Goal: Transaction & Acquisition: Purchase product/service

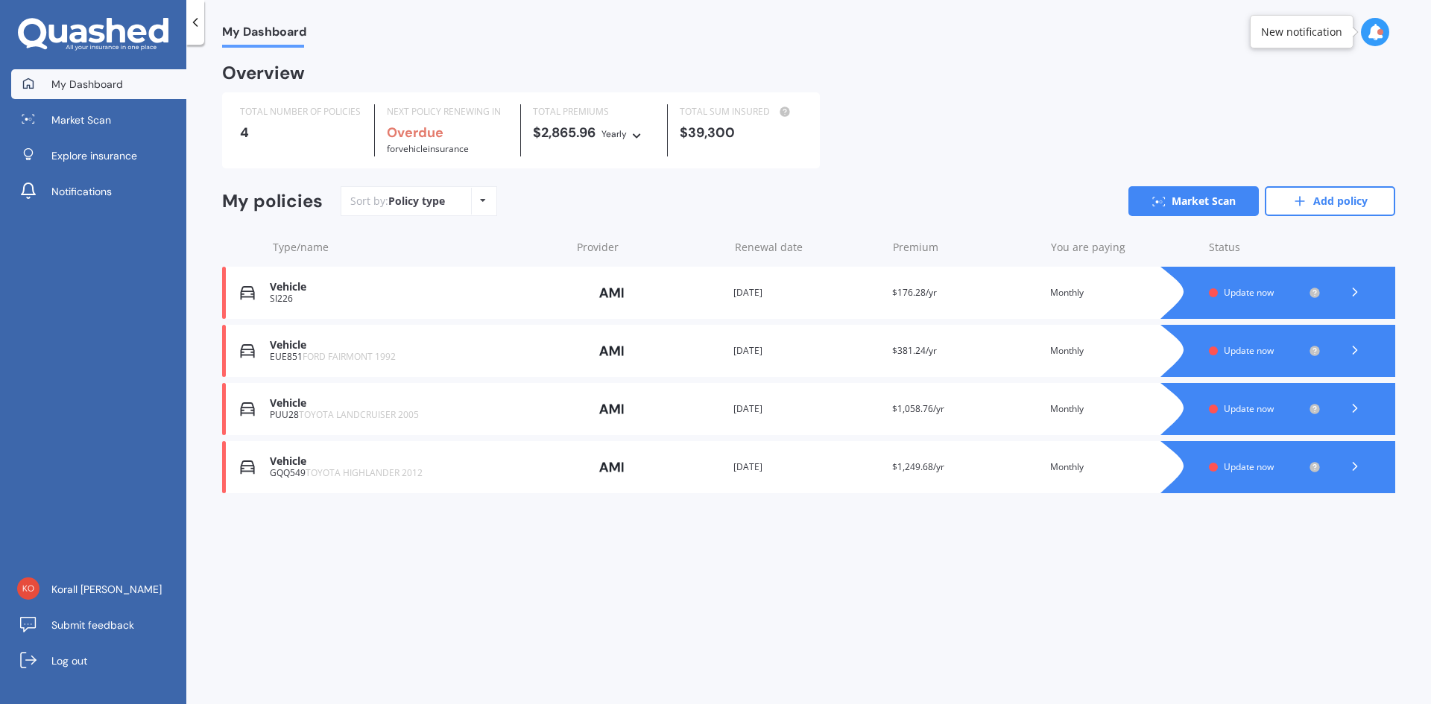
click at [391, 472] on span "TOYOTA HIGHLANDER 2012" at bounding box center [363, 472] width 117 height 13
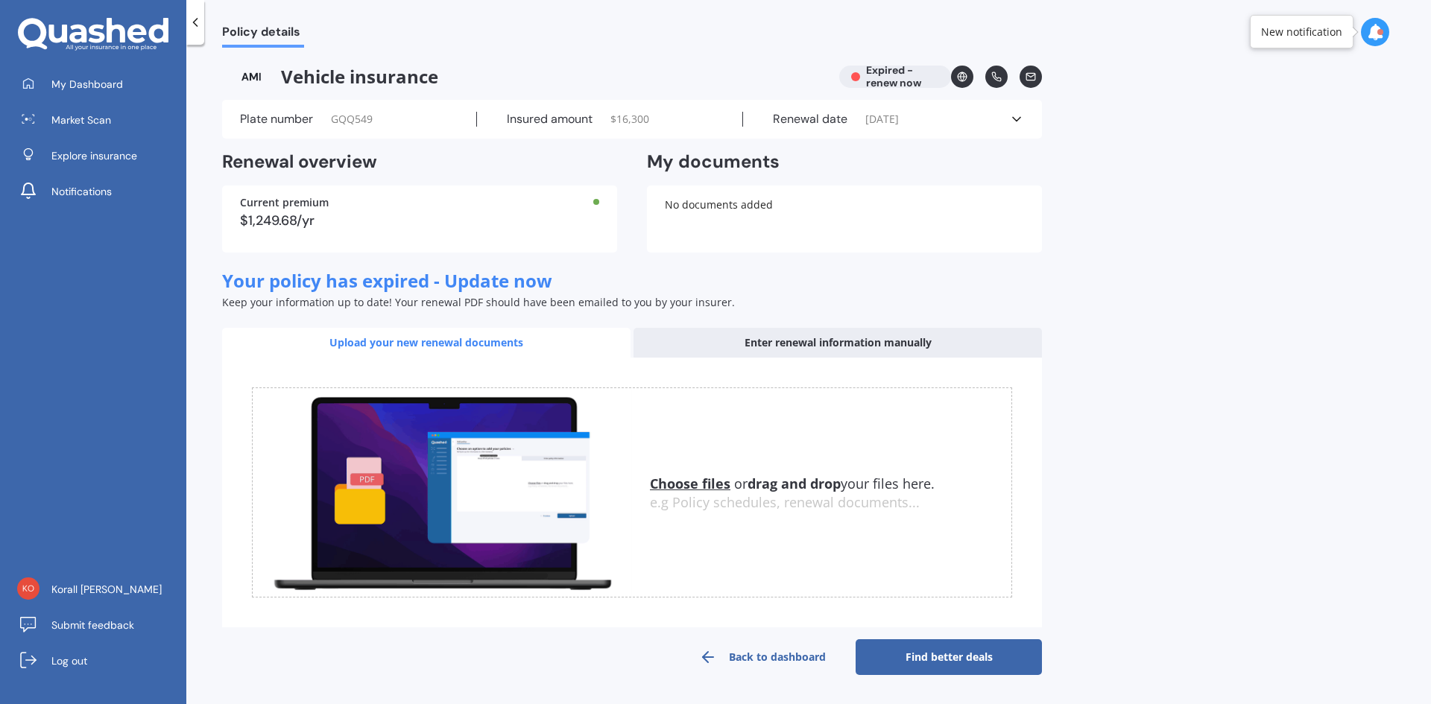
click at [901, 77] on div "Vehicle insurance Expired - renew now" at bounding box center [632, 77] width 820 height 22
click at [900, 83] on div "Vehicle insurance Expired - renew now" at bounding box center [632, 77] width 820 height 22
click at [857, 75] on div "Vehicle insurance Expired - renew now" at bounding box center [632, 77] width 820 height 22
click at [949, 660] on link "Find better deals" at bounding box center [948, 657] width 186 height 36
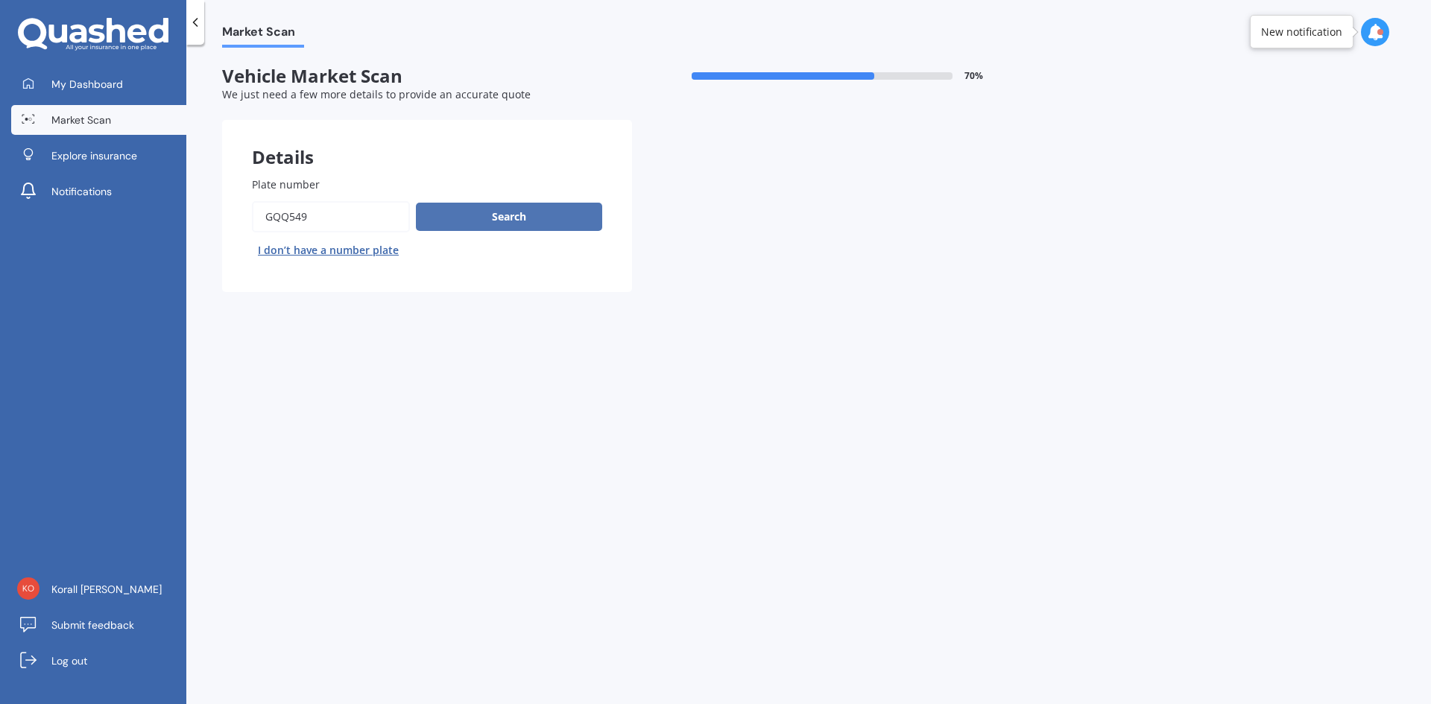
click at [526, 220] on button "Search" at bounding box center [509, 217] width 186 height 28
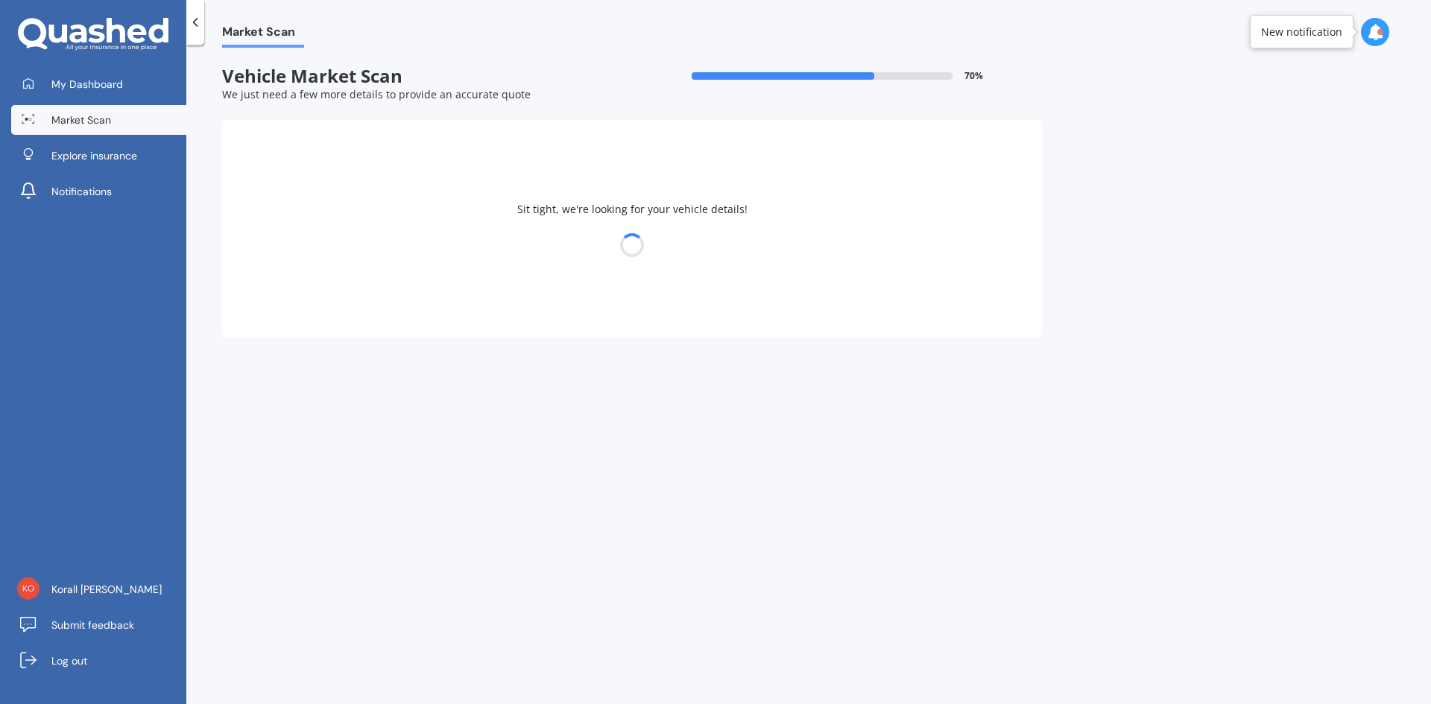
select select "TOYOTA"
select select "HIGHLANDER"
select select "06"
select select "03"
select select "1992"
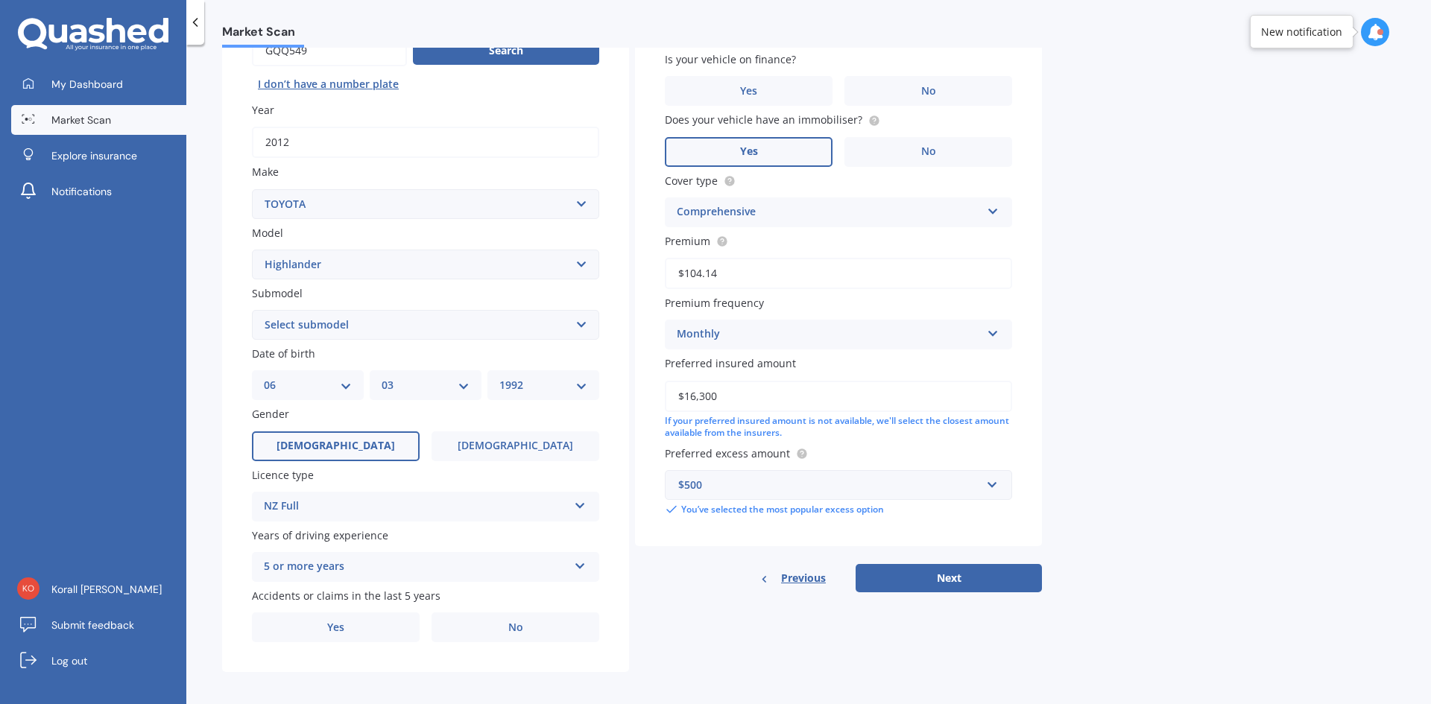
scroll to position [173, 0]
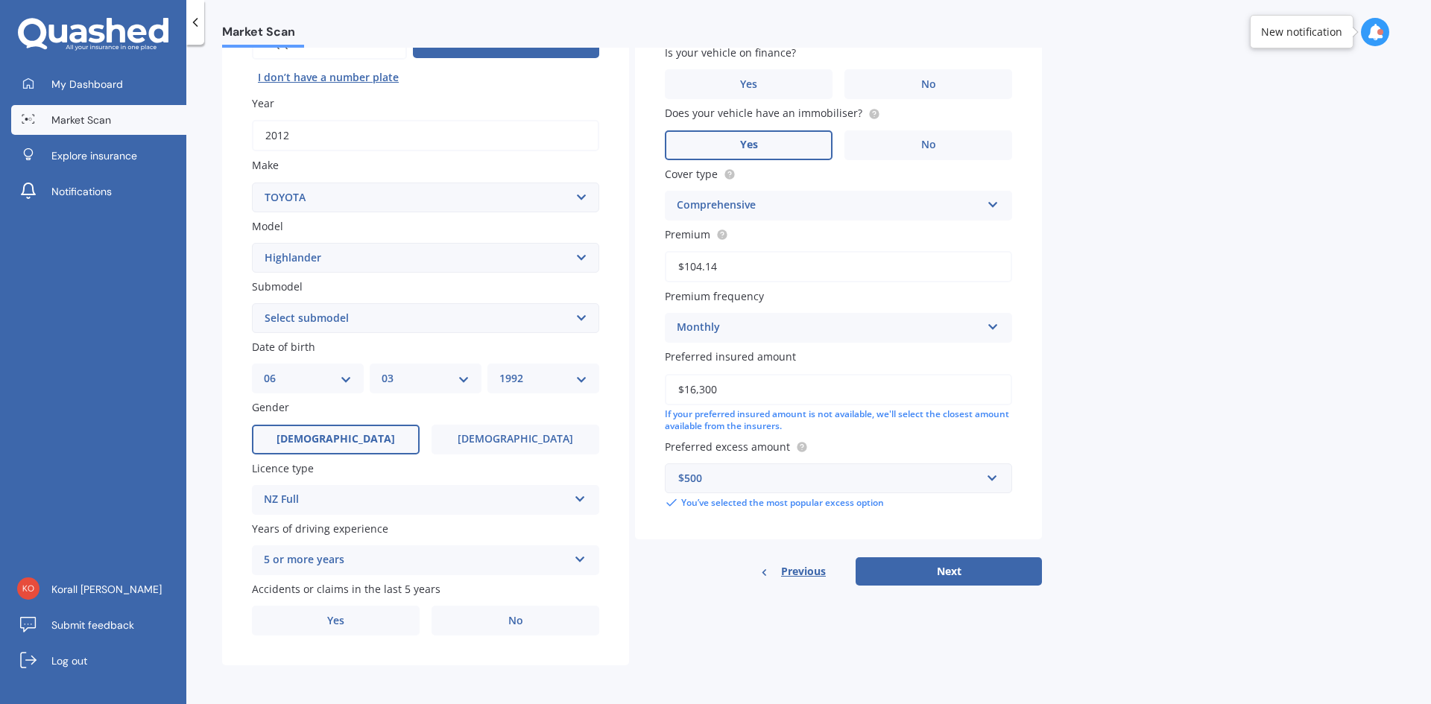
click at [314, 376] on select "DD 01 02 03 04 05 06 07 08 09 10 11 12 13 14 15 16 17 18 19 20 21 22 23 24 25 2…" at bounding box center [308, 378] width 88 height 16
select select "09"
click at [264, 370] on select "DD 01 02 03 04 05 06 07 08 09 10 11 12 13 14 15 16 17 18 19 20 21 22 23 24 25 2…" at bounding box center [308, 378] width 88 height 16
click at [439, 370] on select "MM 01 02 03 04 05 06 07 08 09 10 11 12" at bounding box center [425, 378] width 88 height 16
select select "07"
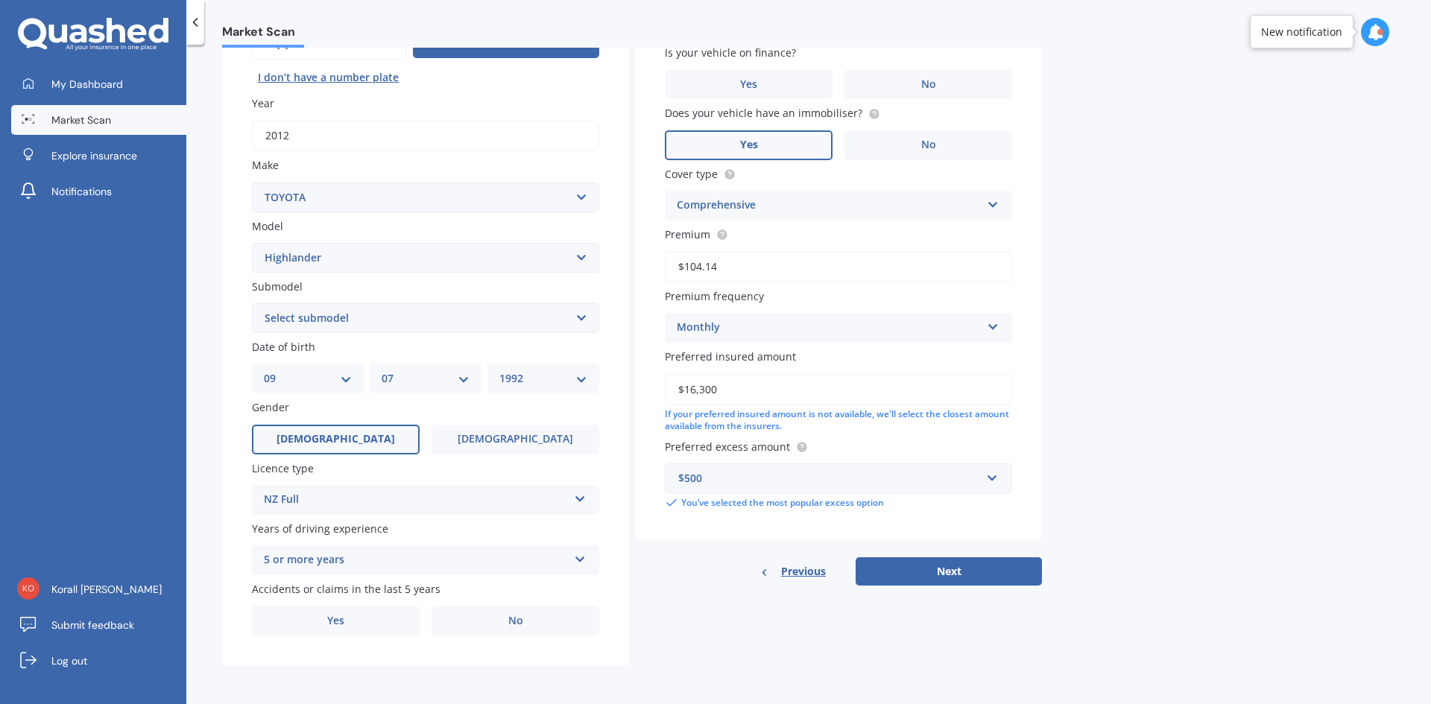
click at [381, 370] on select "MM 01 02 03 04 05 06 07 08 09 10 11 12" at bounding box center [425, 378] width 88 height 16
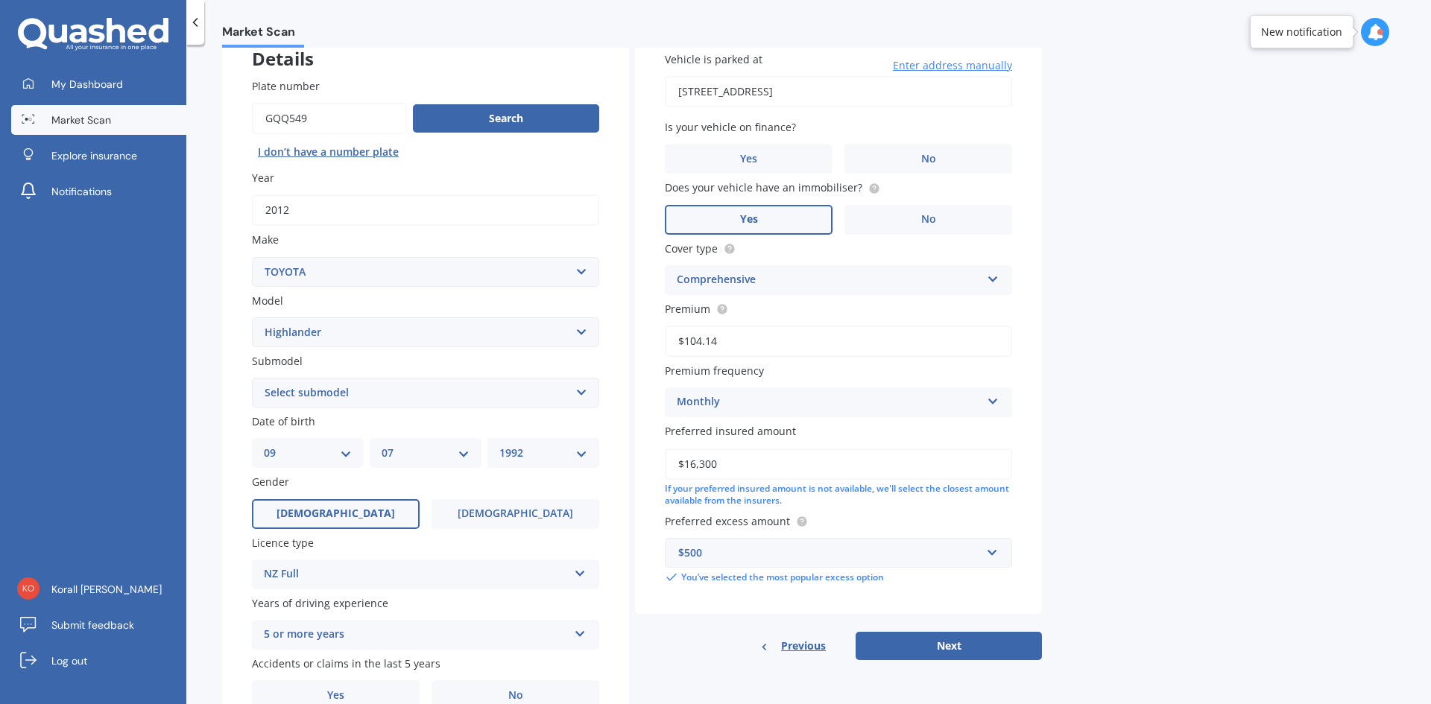
scroll to position [24, 0]
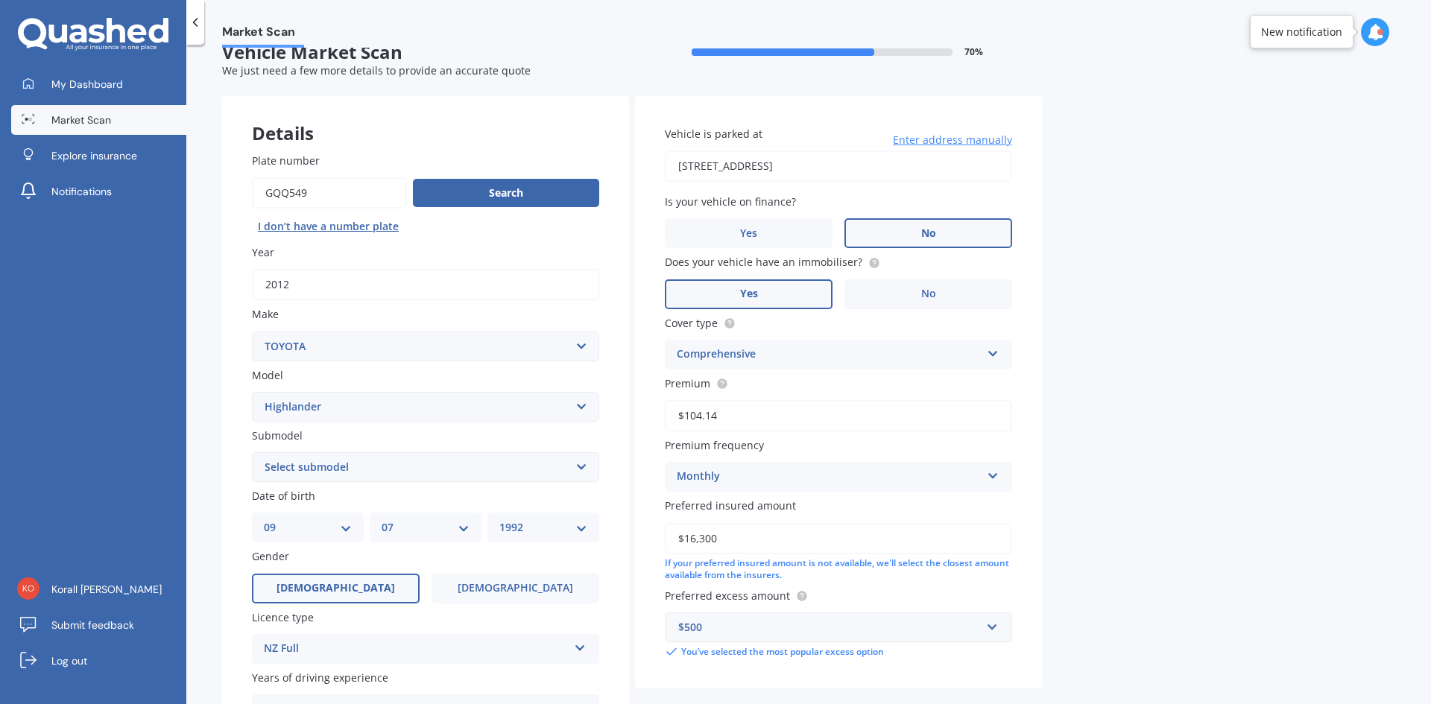
click at [961, 234] on label "No" at bounding box center [928, 233] width 168 height 30
click at [0, 0] on input "No" at bounding box center [0, 0] width 0 height 0
drag, startPoint x: 735, startPoint y: 536, endPoint x: 586, endPoint y: 539, distance: 149.0
click at [586, 539] on div "Details Plate number Search I don’t have a number plate Year [DATE] Make Select…" at bounding box center [632, 455] width 820 height 719
type input "$15,000"
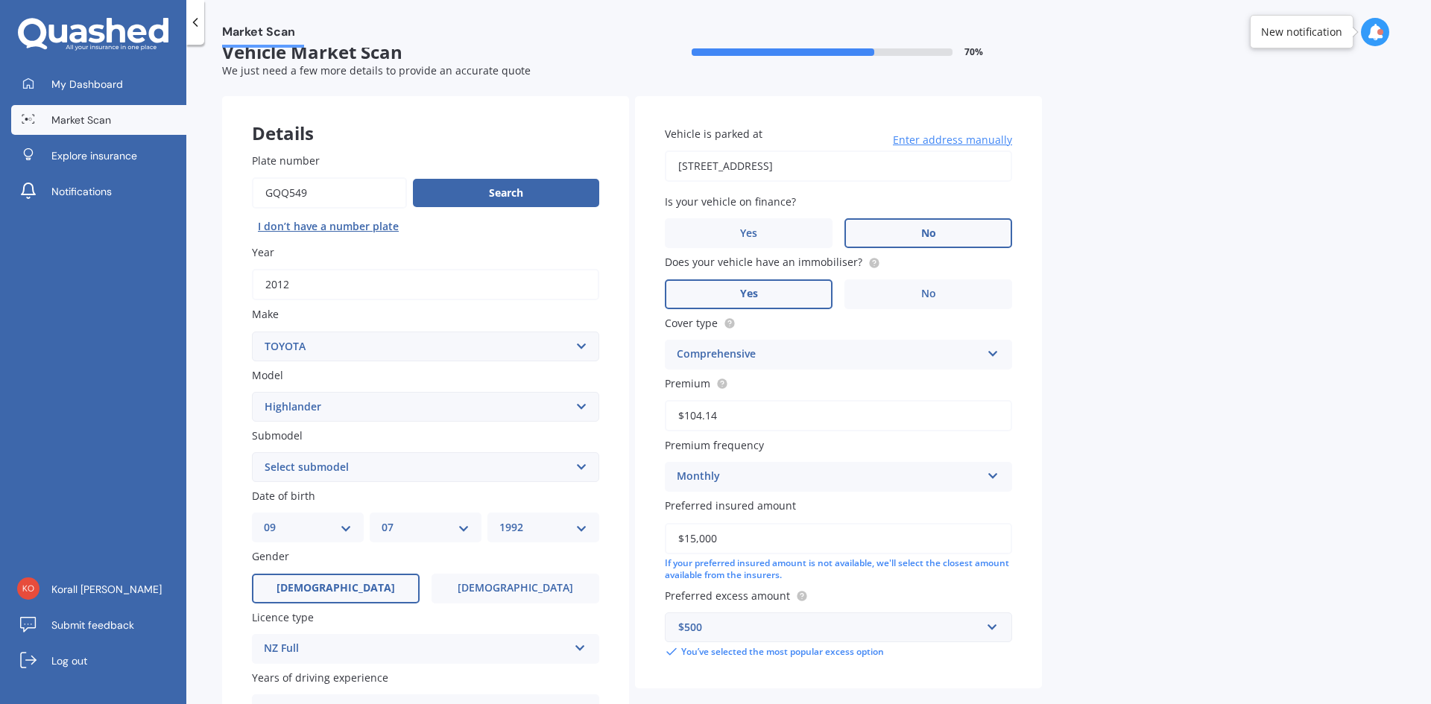
click at [1154, 533] on div "Market Scan Vehicle Market Scan 70 % We just need a few more details to provide…" at bounding box center [808, 377] width 1244 height 659
click at [343, 466] on select "Select submodel (All other) Hybrid Petrol V6 2WD Petrol V6 4WD" at bounding box center [425, 467] width 347 height 30
select select "PETROL V6 4WD"
click at [252, 452] on select "Select submodel (All other) Hybrid Petrol V6 2WD Petrol V6 4WD" at bounding box center [425, 467] width 347 height 30
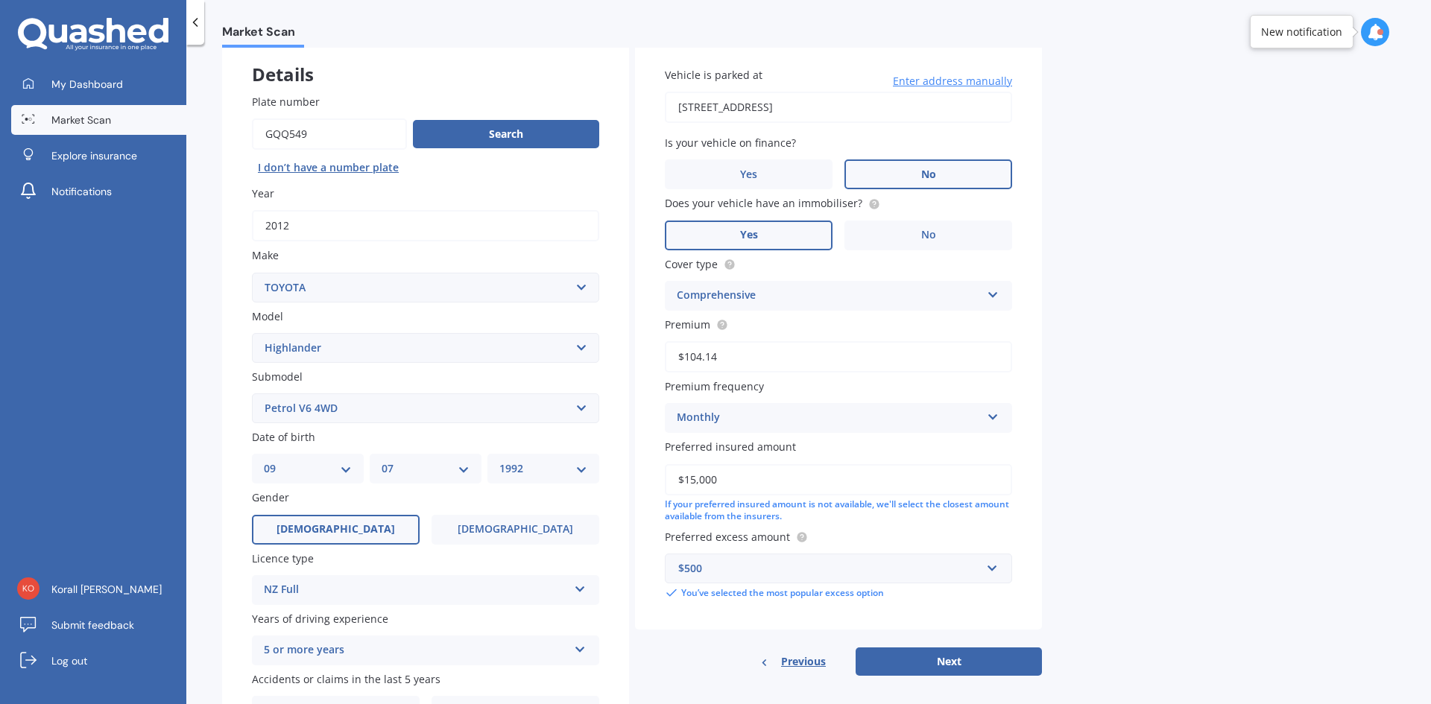
scroll to position [173, 0]
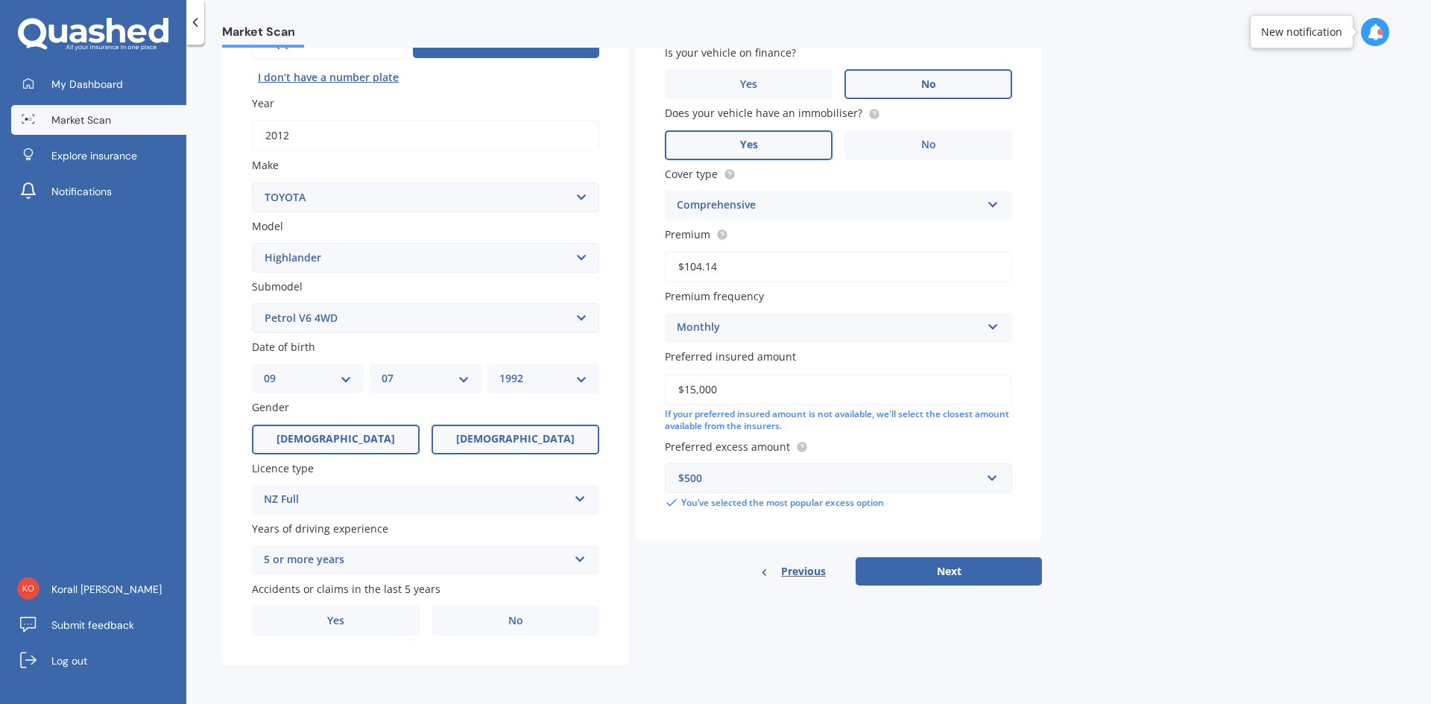
click at [491, 451] on label "[DEMOGRAPHIC_DATA]" at bounding box center [515, 440] width 168 height 30
click at [0, 0] on input "[DEMOGRAPHIC_DATA]" at bounding box center [0, 0] width 0 height 0
click at [487, 630] on label "No" at bounding box center [515, 621] width 168 height 30
click at [0, 0] on input "No" at bounding box center [0, 0] width 0 height 0
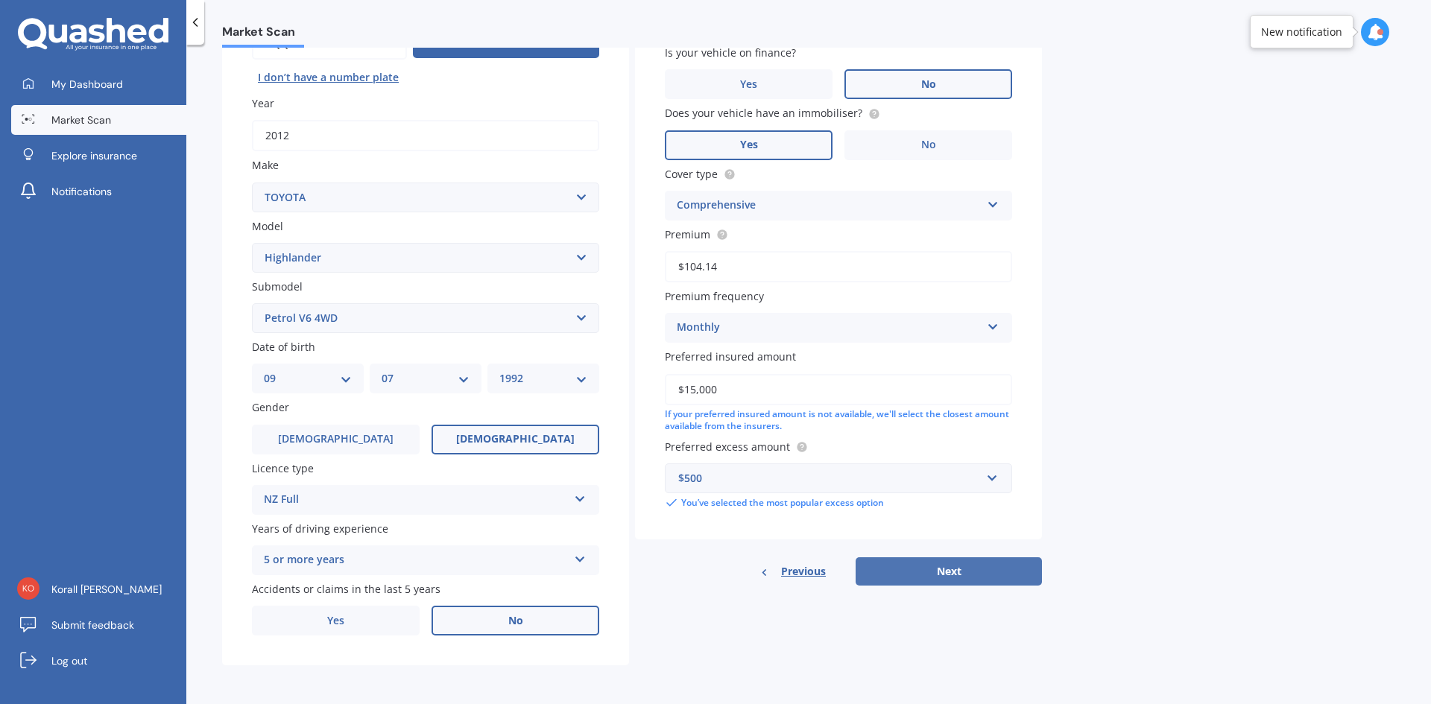
click at [971, 572] on button "Next" at bounding box center [948, 571] width 186 height 28
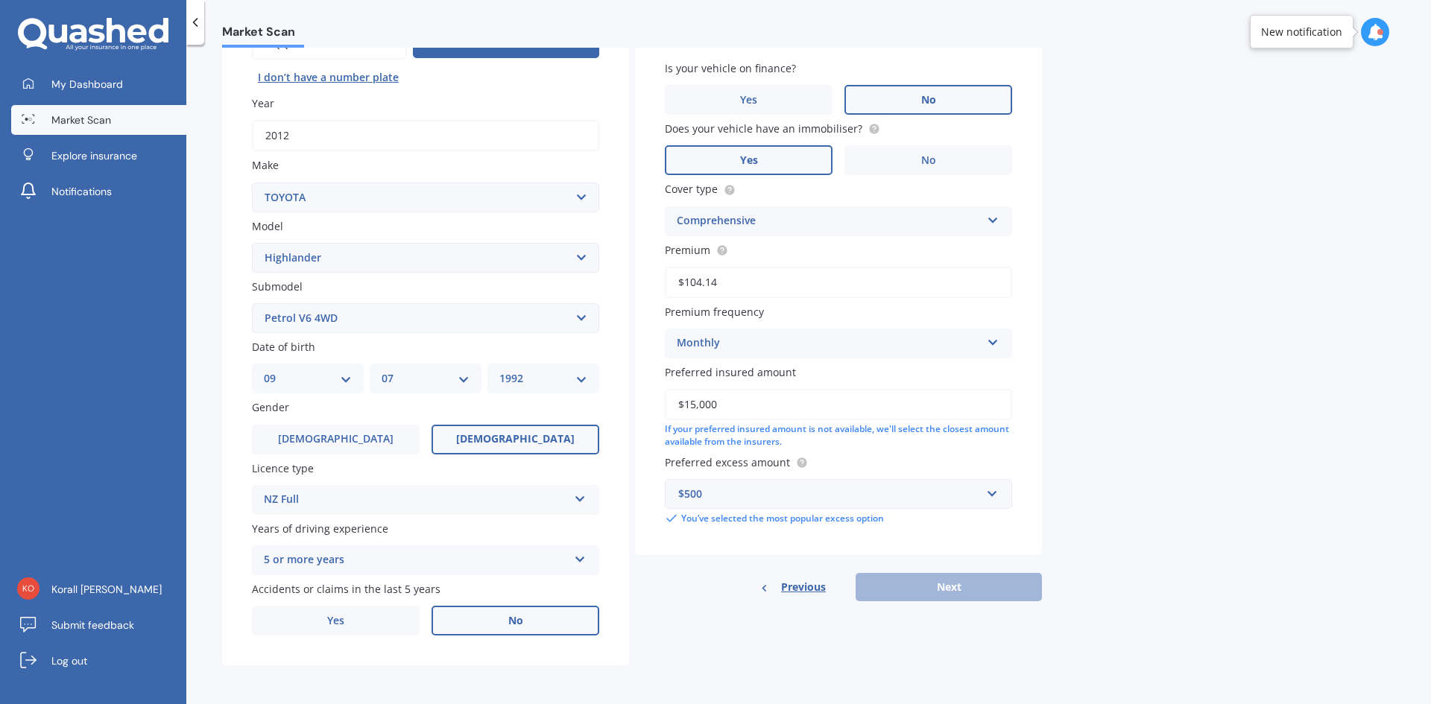
scroll to position [102, 0]
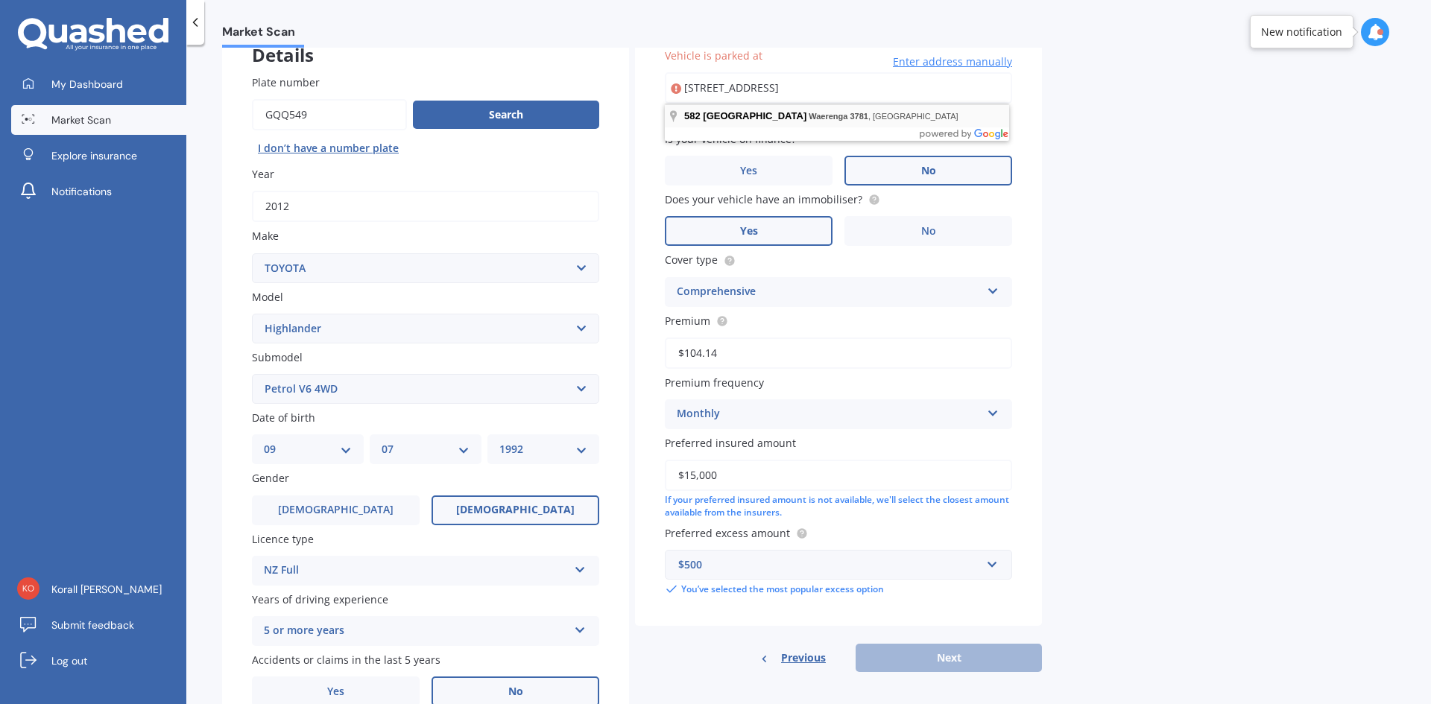
type input "[STREET_ADDRESS]"
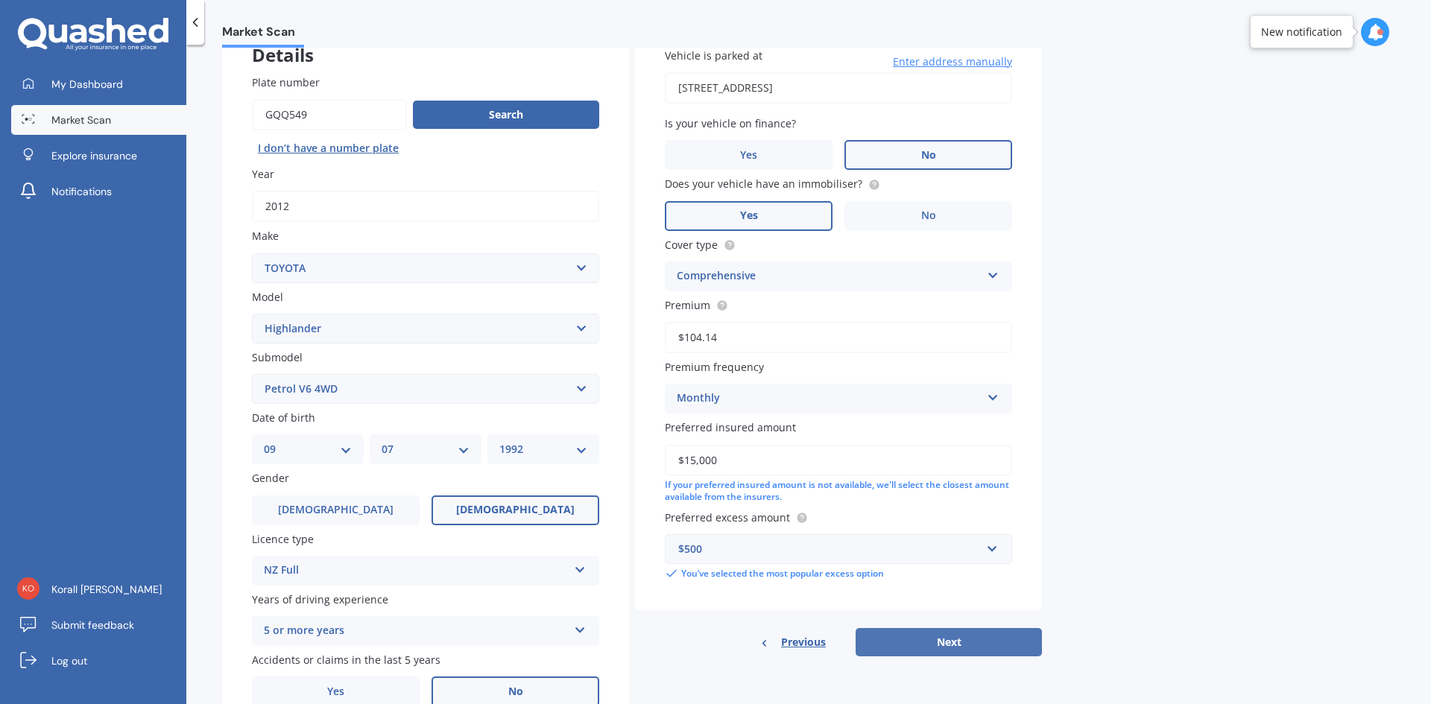
click at [951, 636] on button "Next" at bounding box center [948, 642] width 186 height 28
select select "09"
select select "07"
select select "1992"
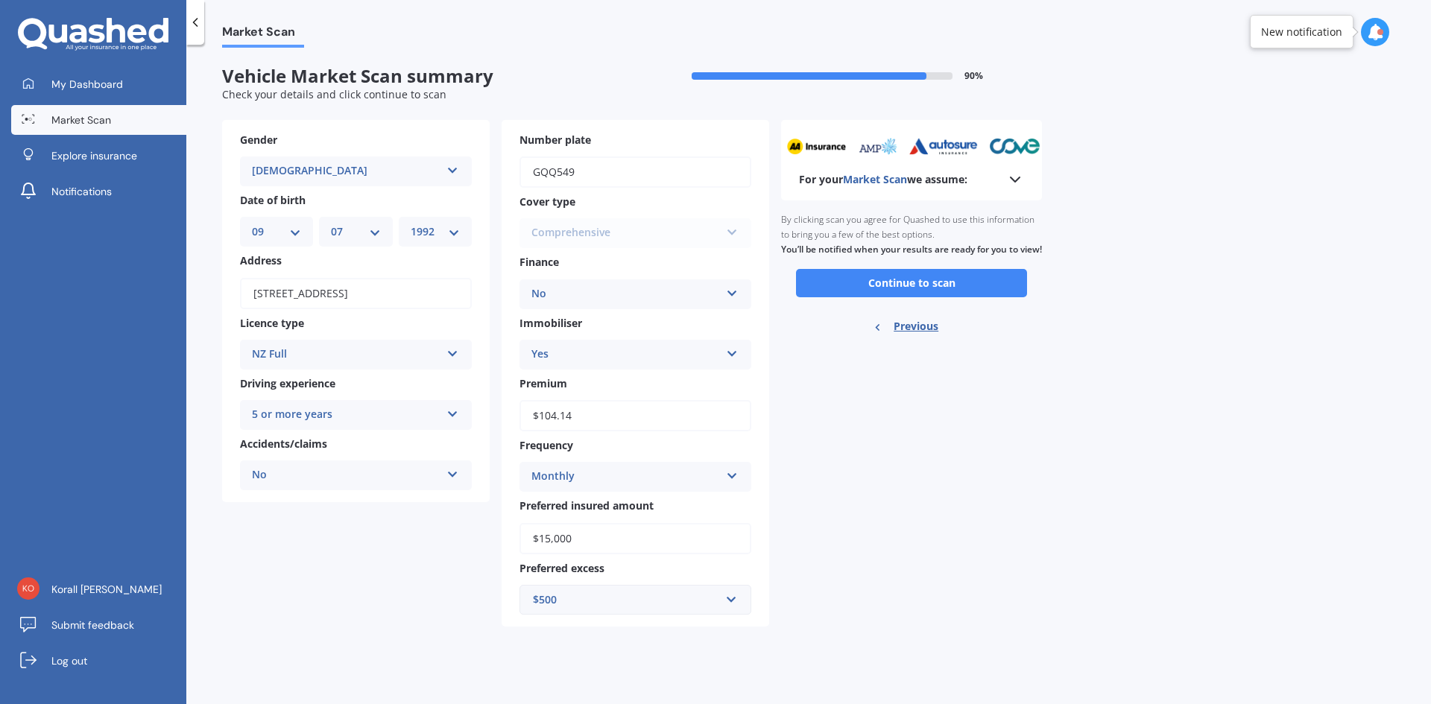
scroll to position [0, 0]
click at [599, 420] on input "$104.14" at bounding box center [635, 415] width 232 height 31
click at [585, 475] on div "Monthly" at bounding box center [625, 477] width 188 height 18
drag, startPoint x: 582, startPoint y: 415, endPoint x: 442, endPoint y: 419, distance: 140.1
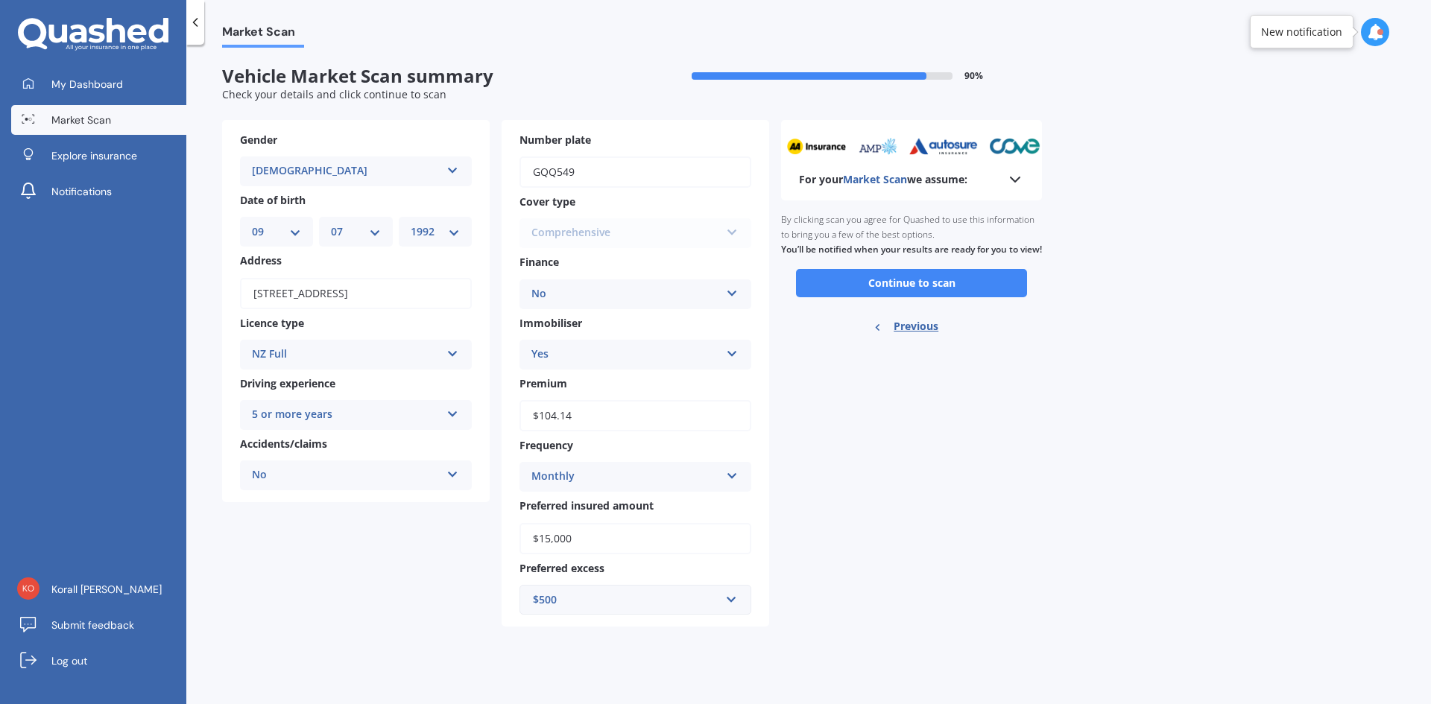
click at [442, 419] on div "Gender [DEMOGRAPHIC_DATA] [DEMOGRAPHIC_DATA] [DEMOGRAPHIC_DATA] Date of birth D…" at bounding box center [495, 373] width 547 height 507
type input "$97.85"
click at [999, 490] on div "For your Market Scan we assume: Ready to go By clicking scan you agree for Quas…" at bounding box center [911, 373] width 261 height 507
click at [913, 297] on button "Continue to scan" at bounding box center [911, 283] width 231 height 28
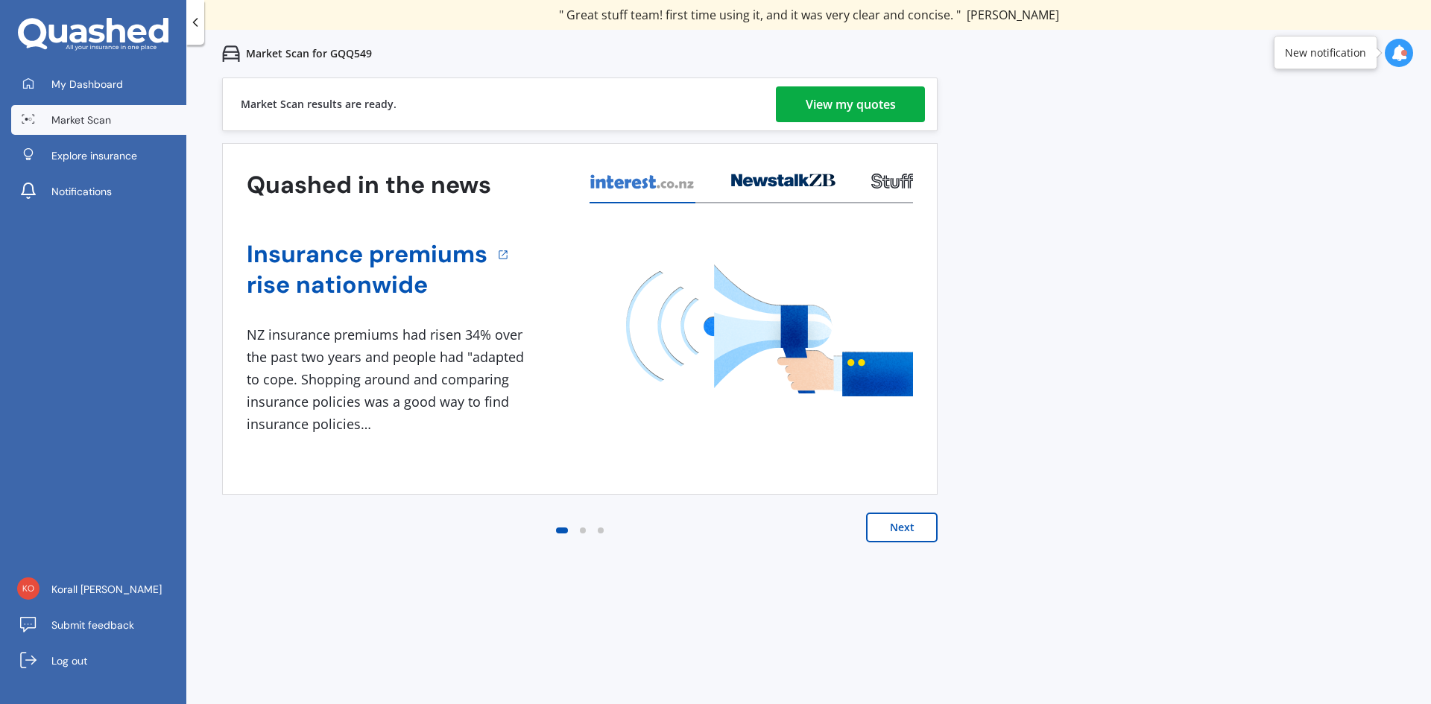
drag, startPoint x: 386, startPoint y: 365, endPoint x: 1071, endPoint y: 479, distance: 694.9
click at [1071, 479] on div "Previous 80,000+ Kiwis have signed up to shop and save on insurance with us " H…" at bounding box center [808, 429] width 1244 height 704
click at [842, 106] on div "View my quotes" at bounding box center [850, 104] width 90 height 36
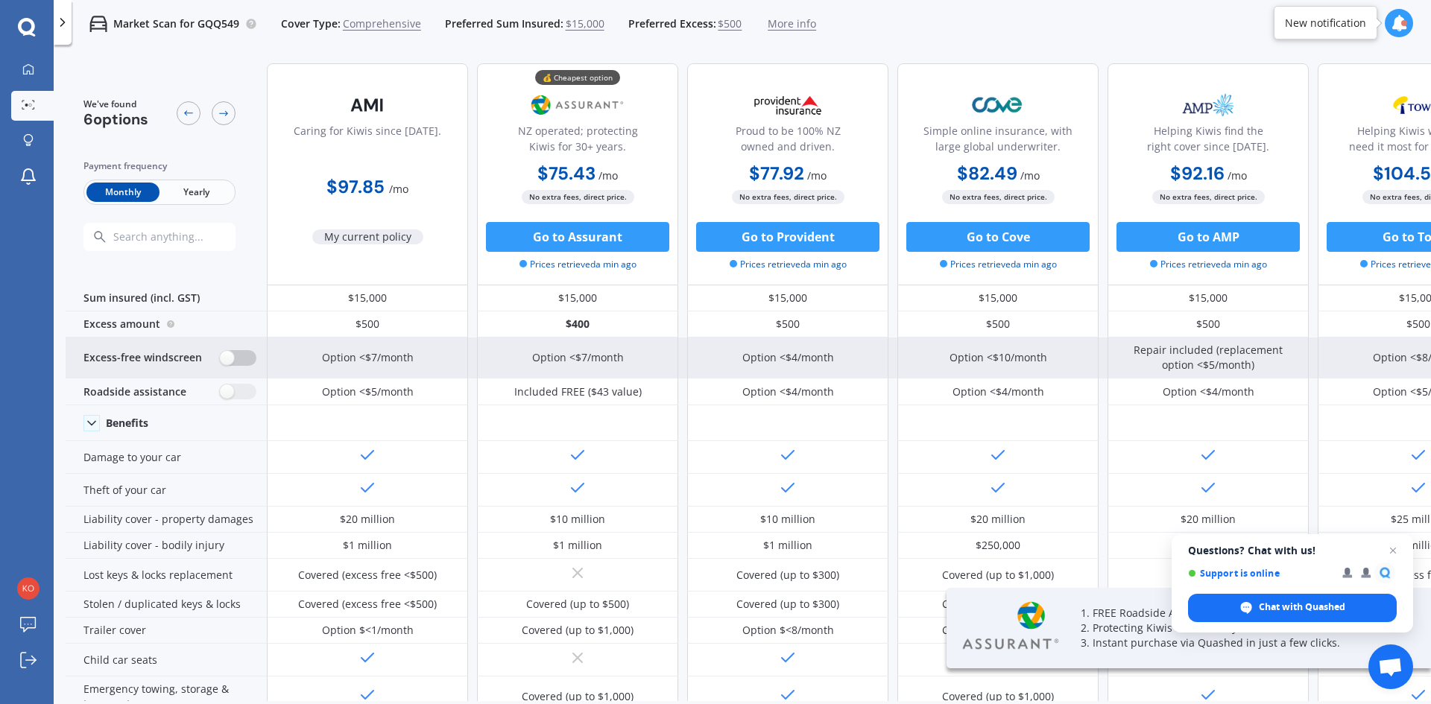
click at [233, 350] on label at bounding box center [238, 358] width 37 height 16
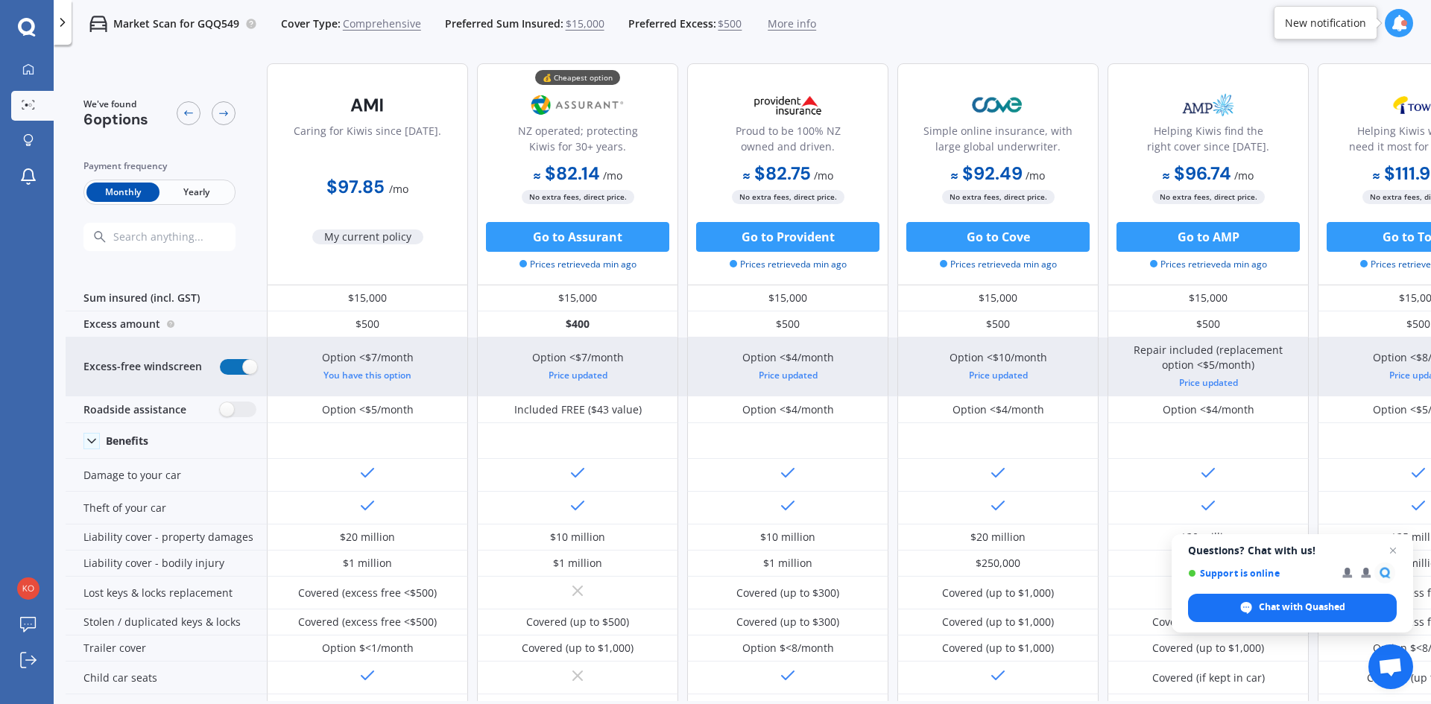
click at [235, 368] on label at bounding box center [238, 367] width 37 height 16
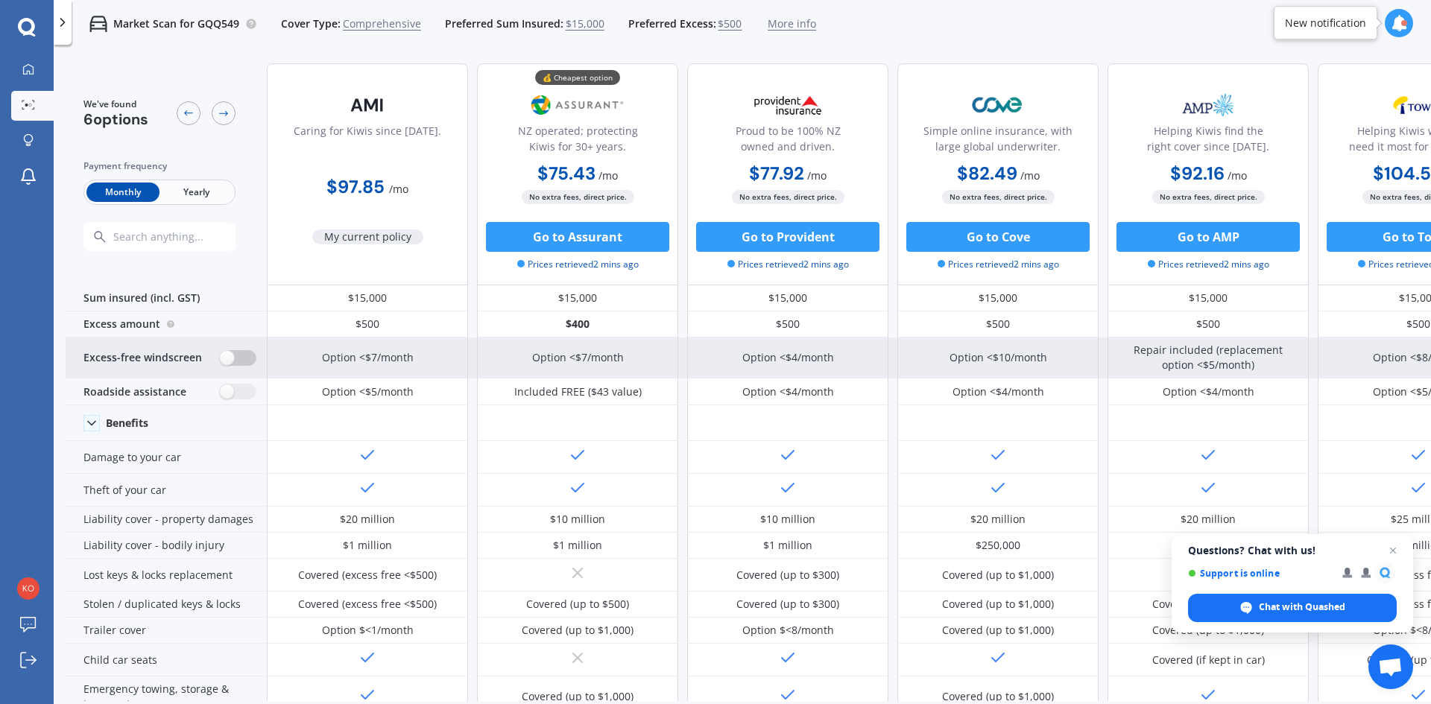
click at [235, 368] on div "Excess-free windscreen" at bounding box center [166, 358] width 201 height 41
click at [239, 364] on label at bounding box center [238, 358] width 37 height 16
radio input "true"
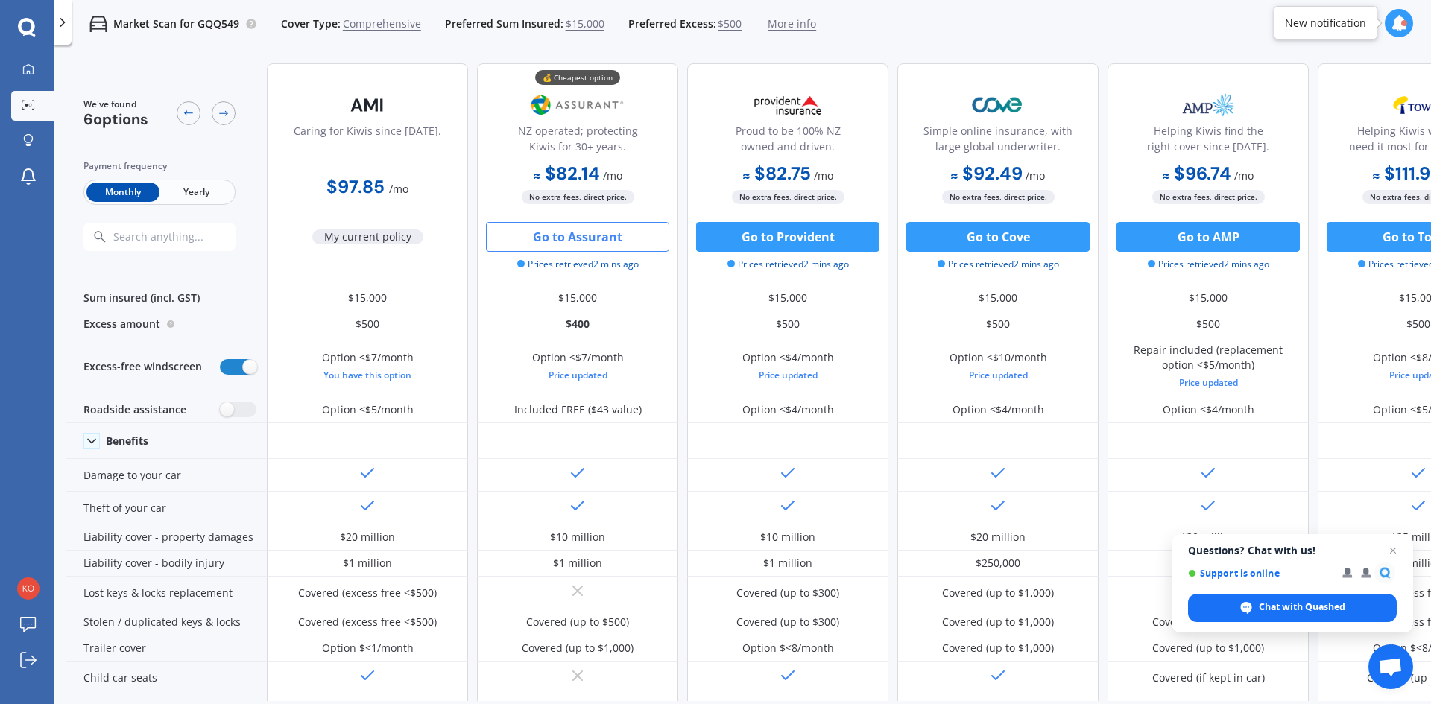
click at [604, 241] on button "Go to Assurant" at bounding box center [577, 237] width 183 height 30
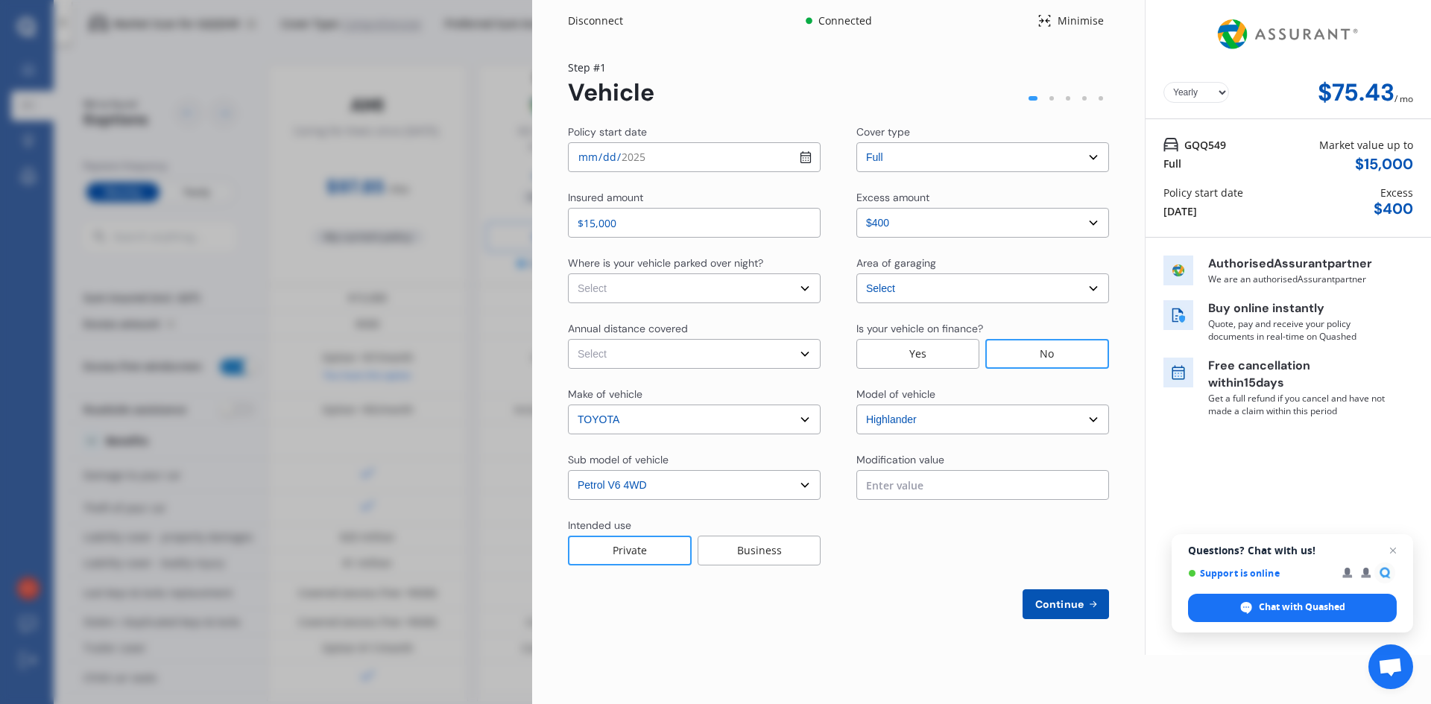
select select "Monthly"
